Goal: Feedback & Contribution: Contribute content

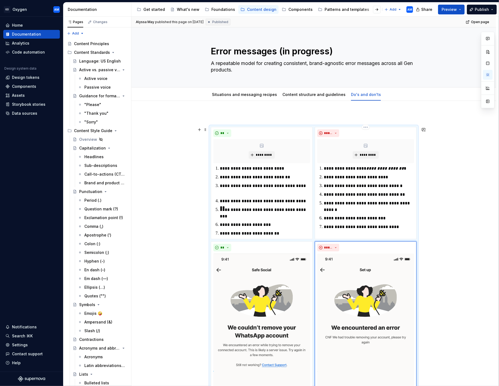
scroll to position [34, 0]
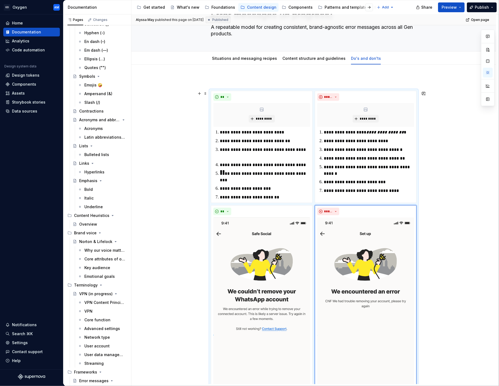
type textarea "*"
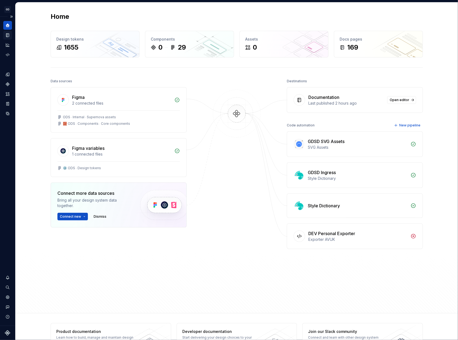
click at [7, 35] on icon "Documentation" at bounding box center [8, 35] width 2 height 3
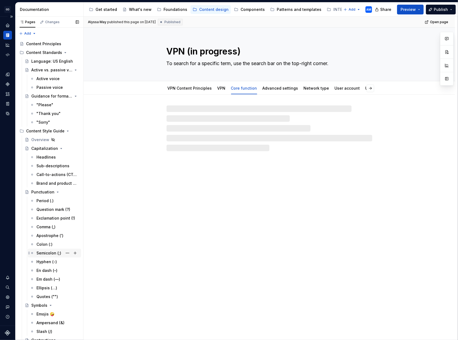
scroll to position [299, 0]
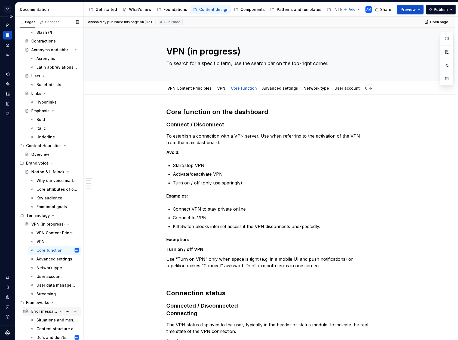
click at [40, 310] on div "Error messages (in progress)" at bounding box center [44, 310] width 26 height 5
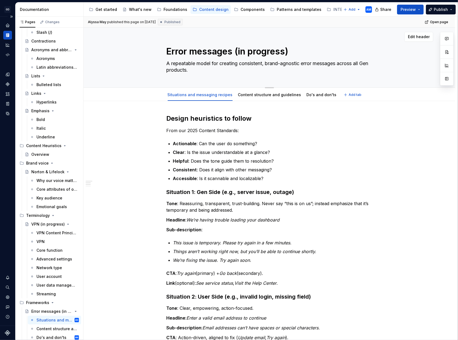
click at [302, 52] on textarea "Error messages (in progress)" at bounding box center [268, 51] width 206 height 13
drag, startPoint x: 299, startPoint y: 52, endPoint x: 235, endPoint y: 54, distance: 64.0
click at [235, 54] on textarea "Error messages (in progress)" at bounding box center [268, 51] width 206 height 13
type textarea "*"
type textarea "Error messages"
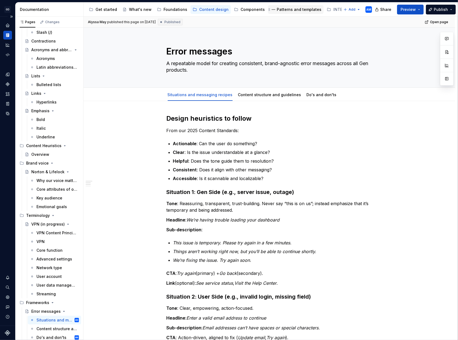
type textarea "*"
type textarea "Error messages"
type textarea "*"
type textarea "Error messages"
click at [440, 9] on span "Publish" at bounding box center [441, 9] width 14 height 5
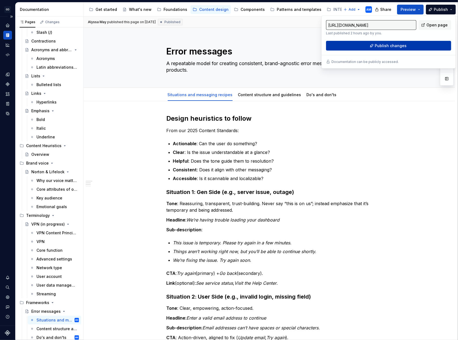
click at [405, 47] on span "Publish changes" at bounding box center [391, 45] width 32 height 5
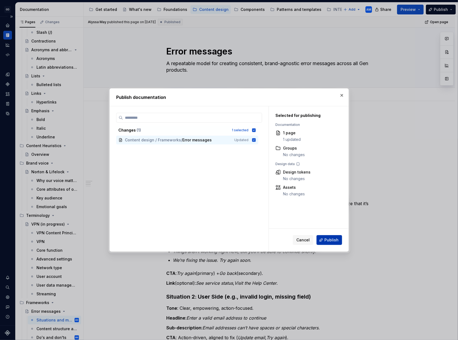
click at [327, 239] on span "Publish" at bounding box center [331, 239] width 14 height 5
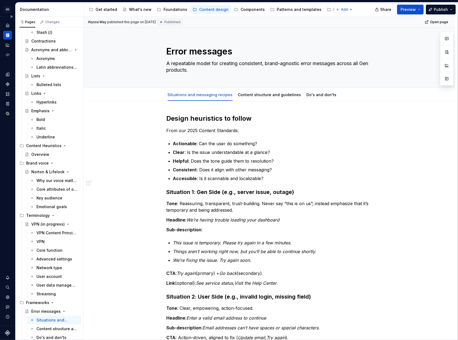
type textarea "*"
